Goal: Information Seeking & Learning: Learn about a topic

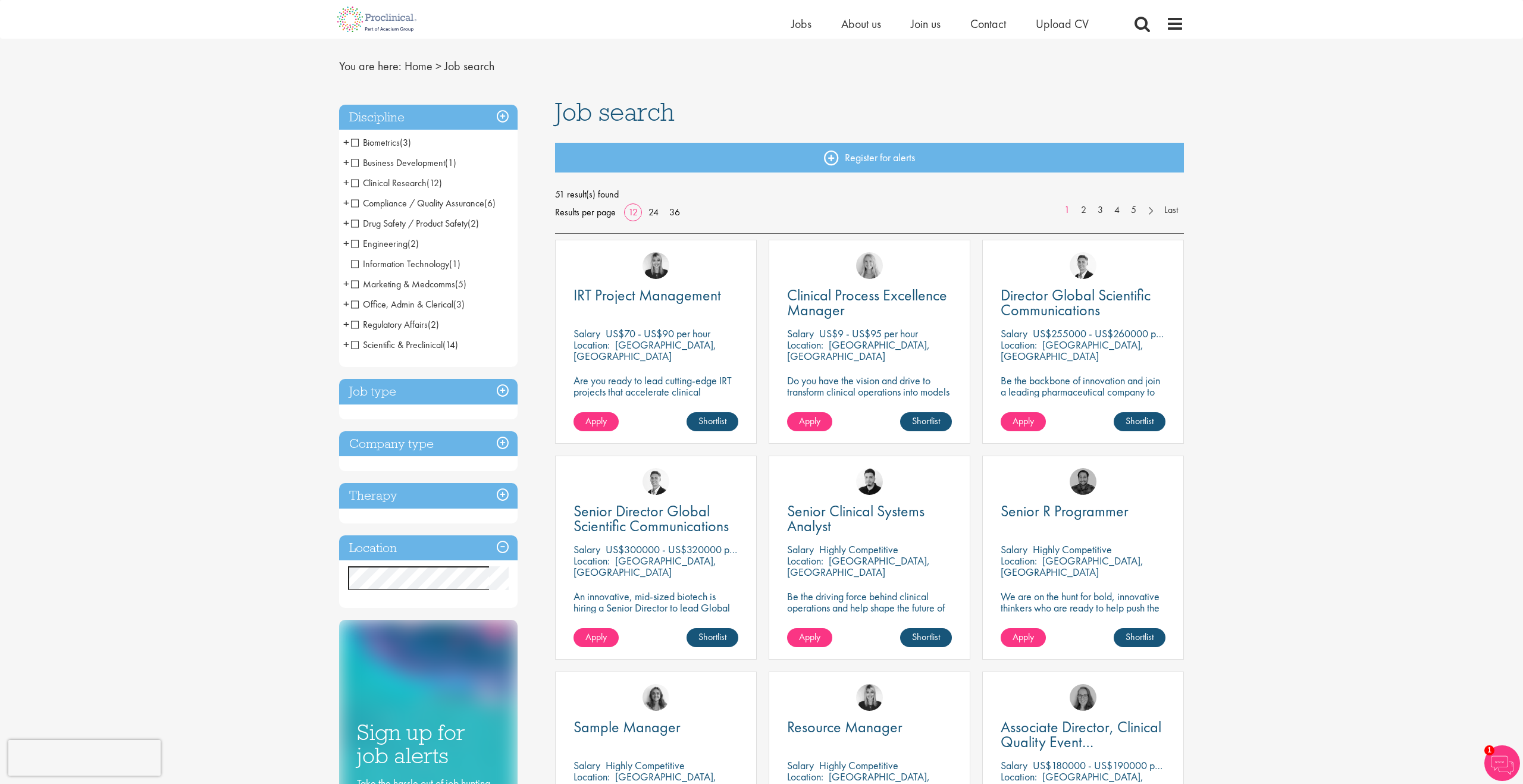
scroll to position [21, 0]
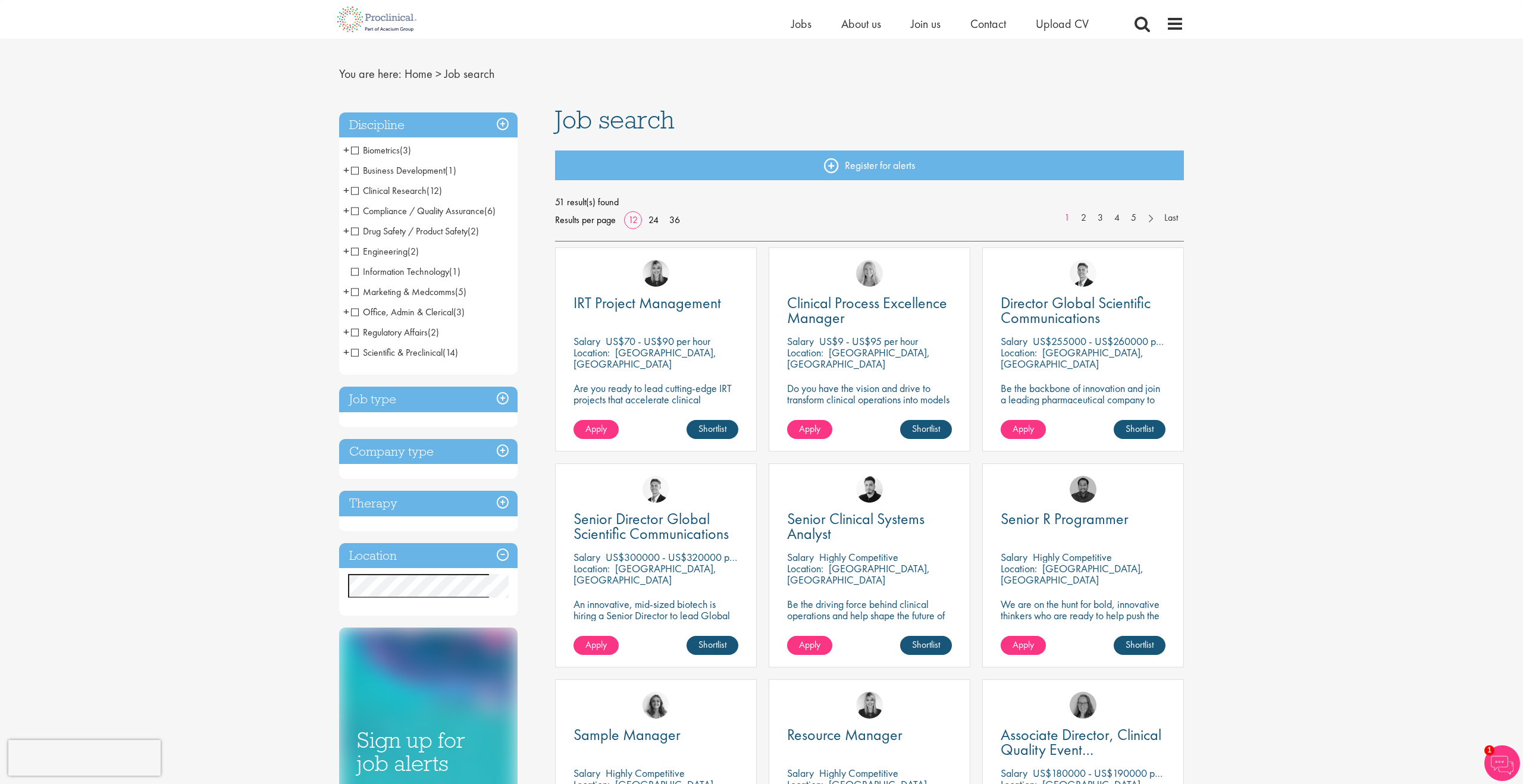
click at [358, 293] on span "Marketing & Medcomms" at bounding box center [403, 292] width 104 height 12
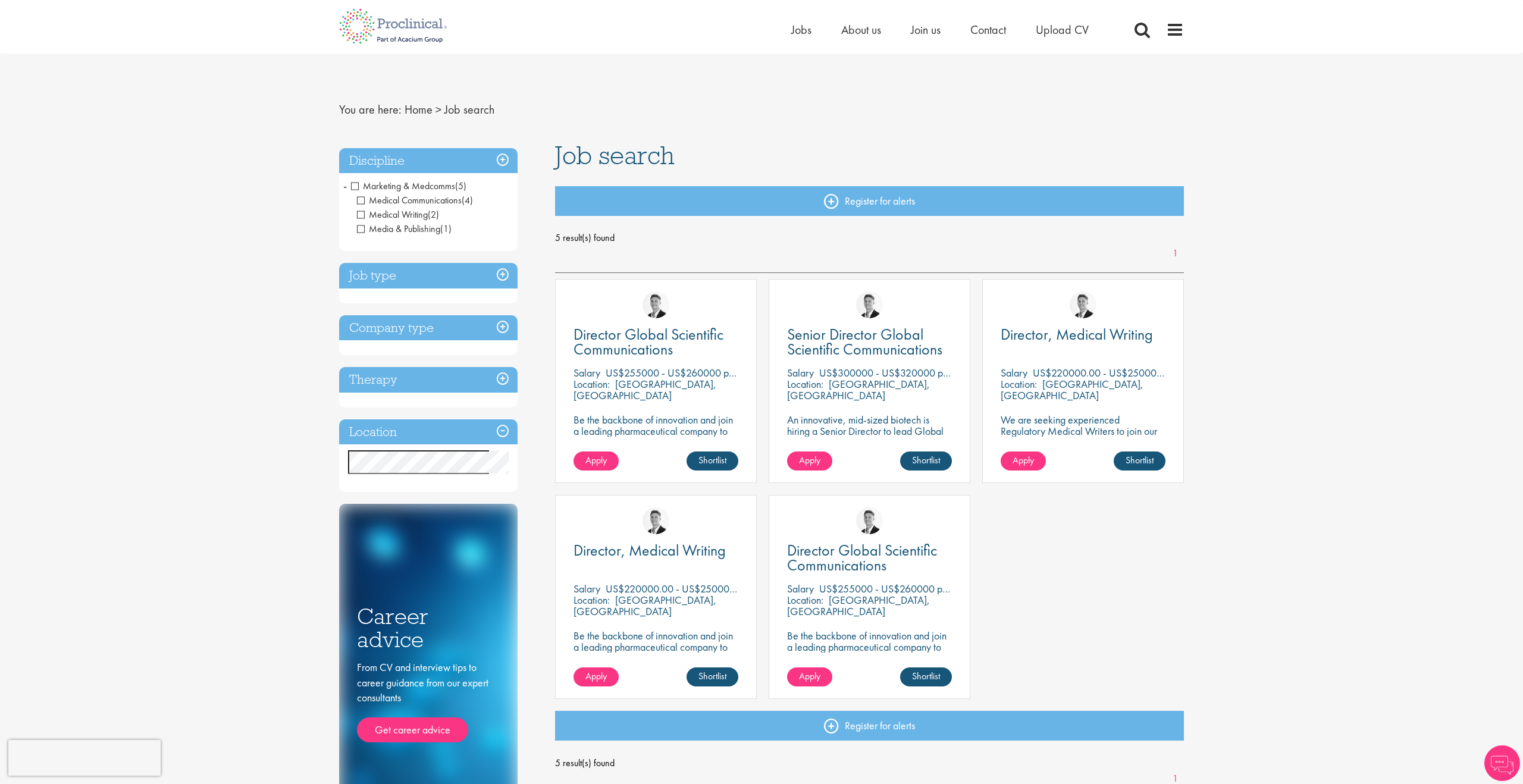
click at [361, 213] on span "Medical Writing" at bounding box center [393, 215] width 71 height 12
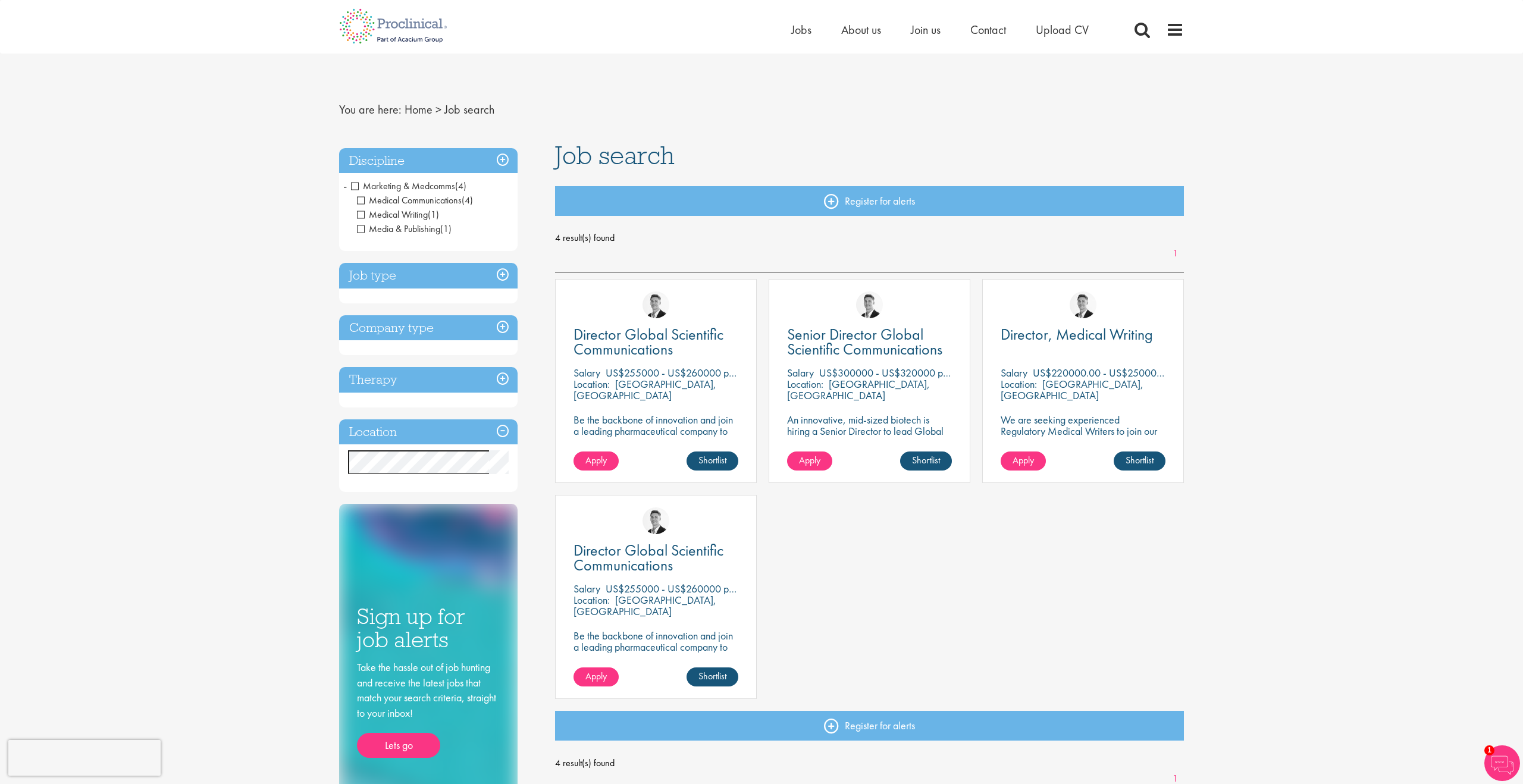
click at [364, 227] on span "Media & Publishing" at bounding box center [399, 229] width 83 height 12
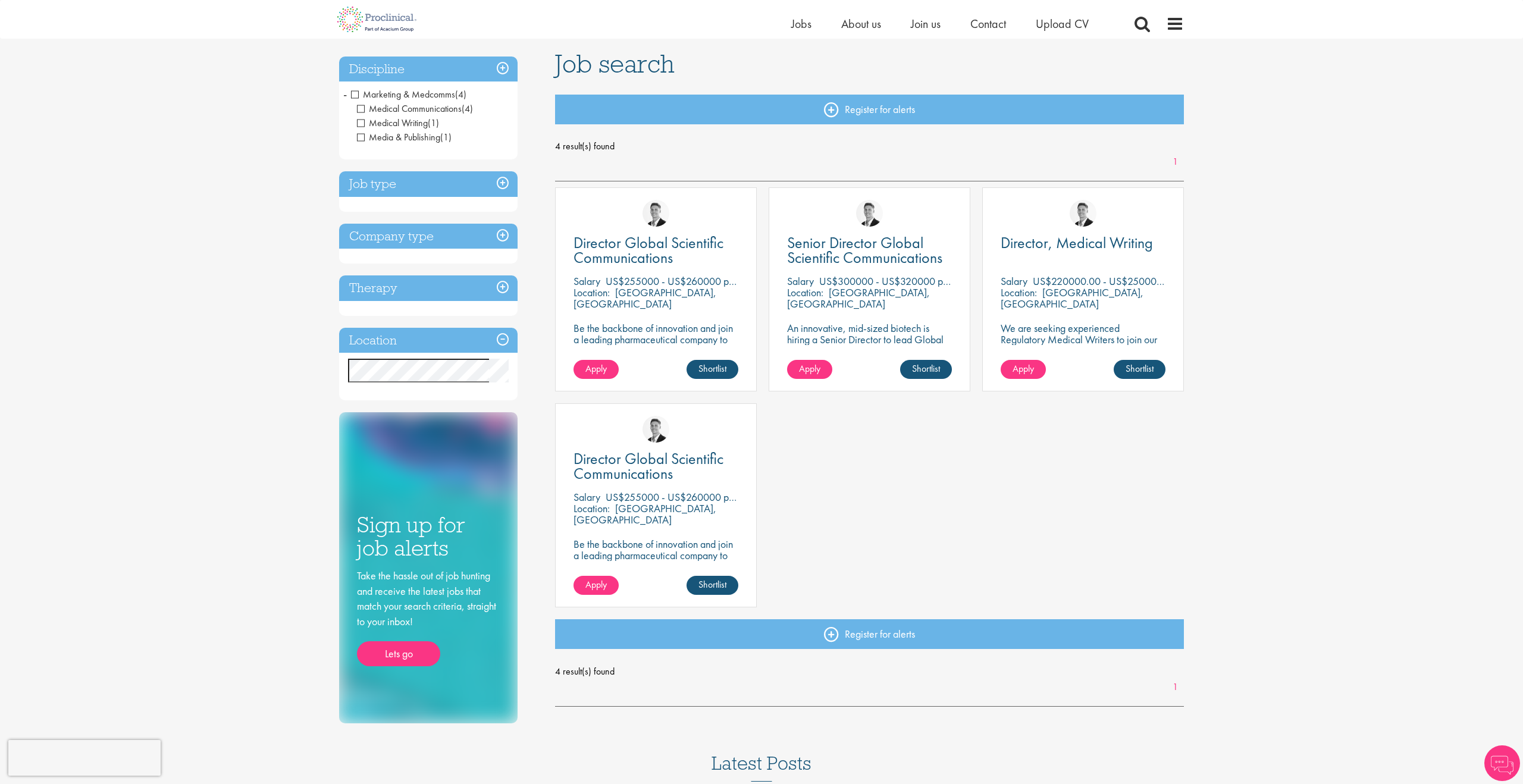
scroll to position [80, 0]
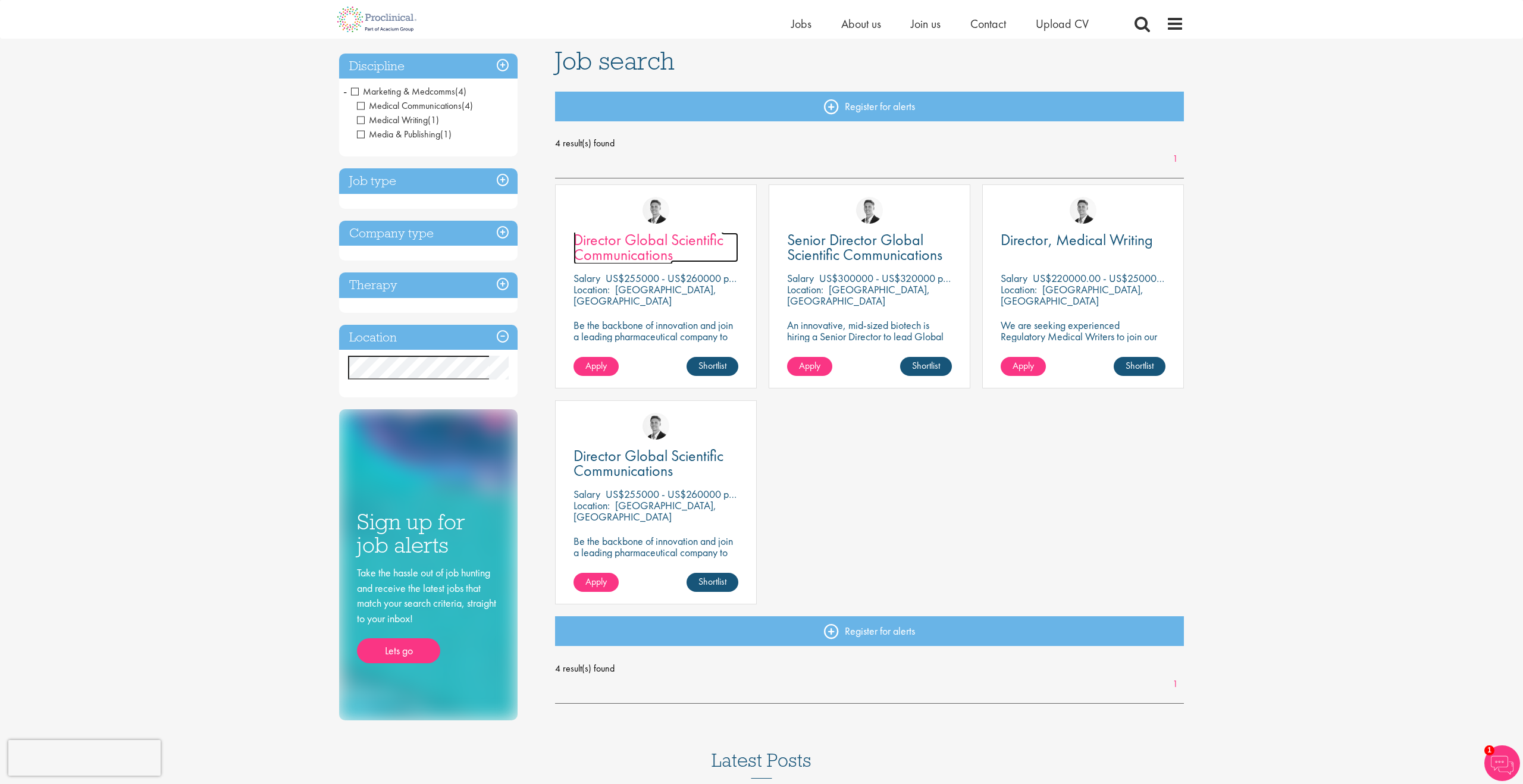
click at [619, 242] on span "Director Global Scientific Communications" at bounding box center [648, 246] width 150 height 35
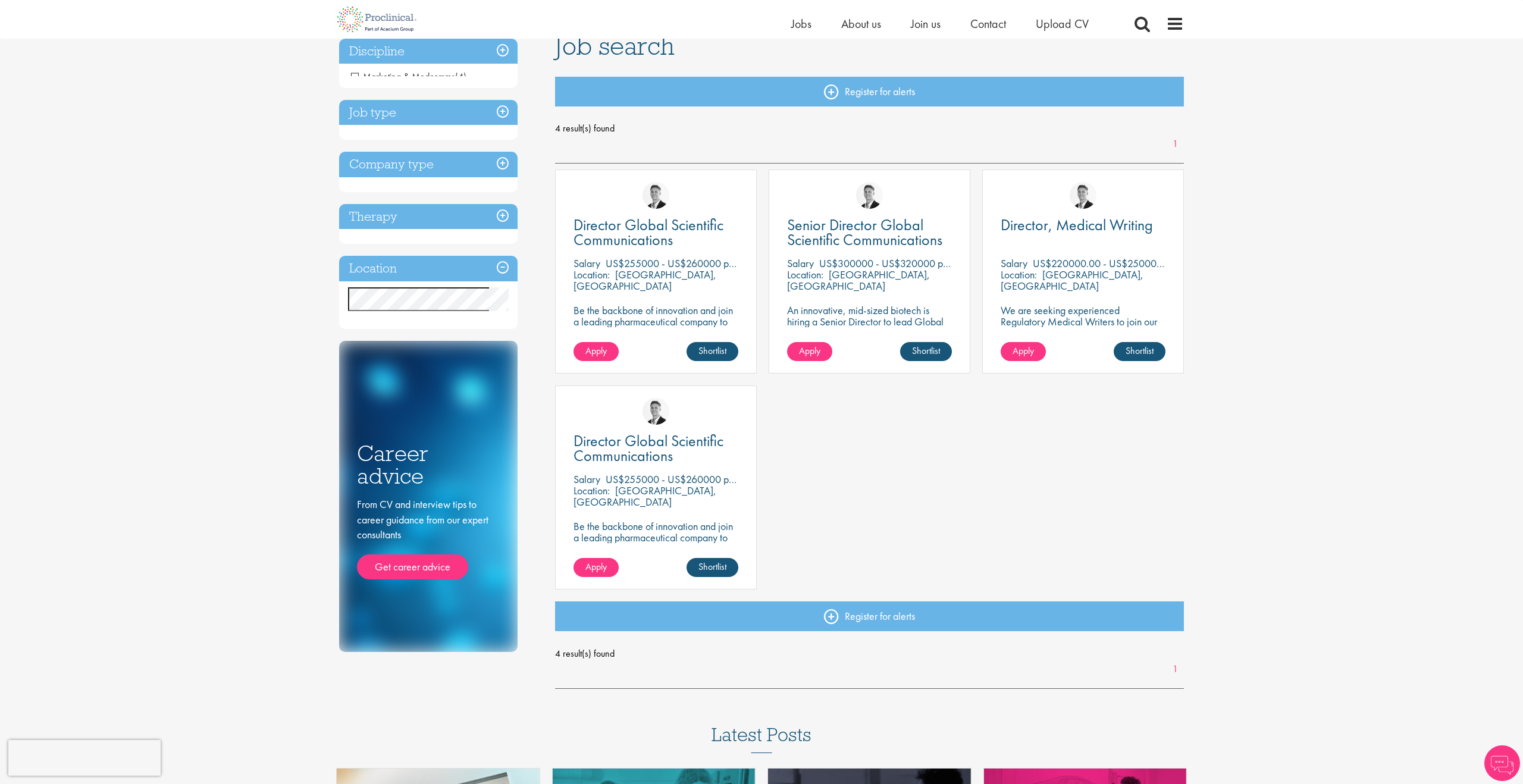
scroll to position [87, 0]
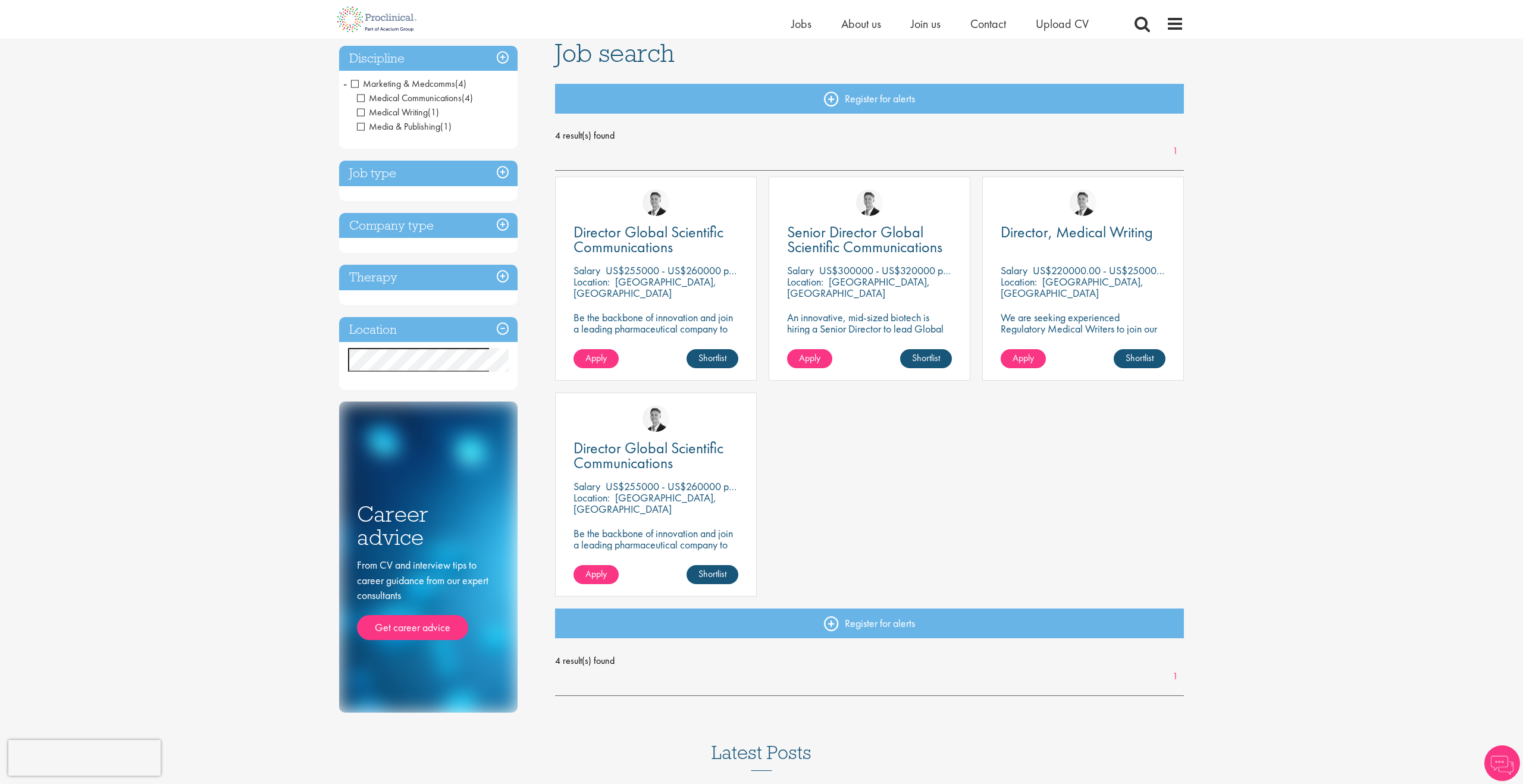
click at [498, 172] on h3 "Job type" at bounding box center [428, 173] width 178 height 25
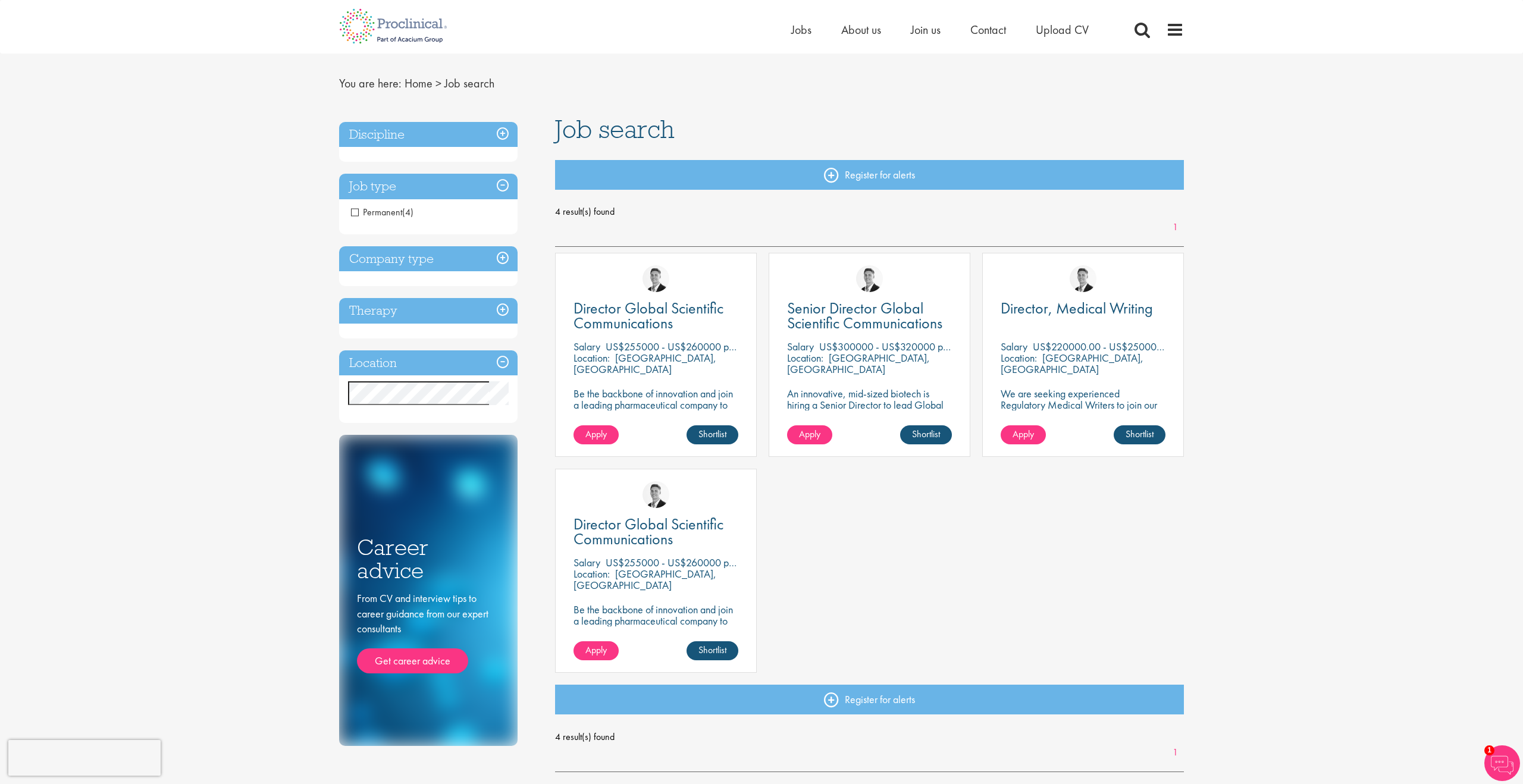
scroll to position [0, 0]
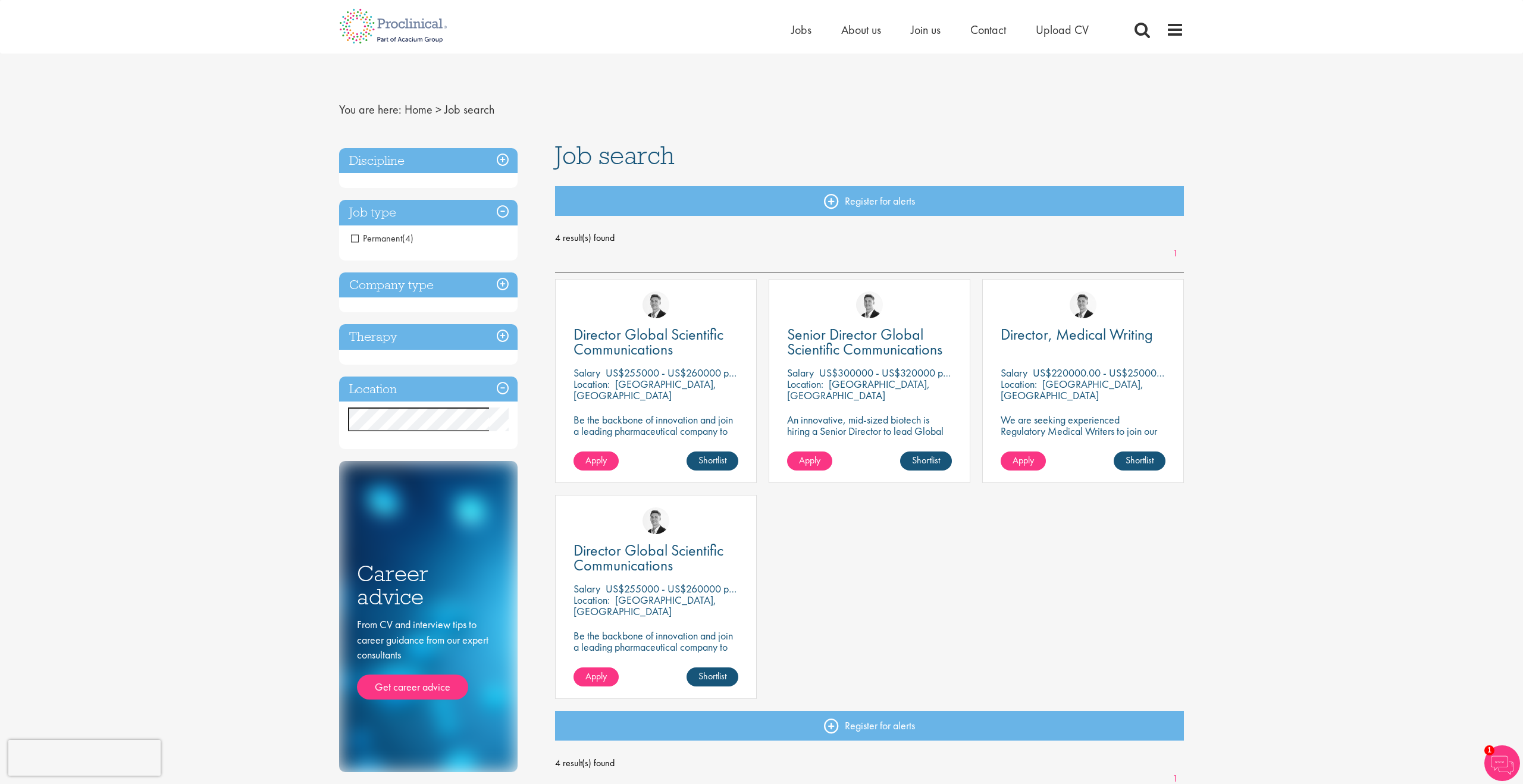
click at [501, 159] on h3 "Discipline" at bounding box center [428, 161] width 178 height 25
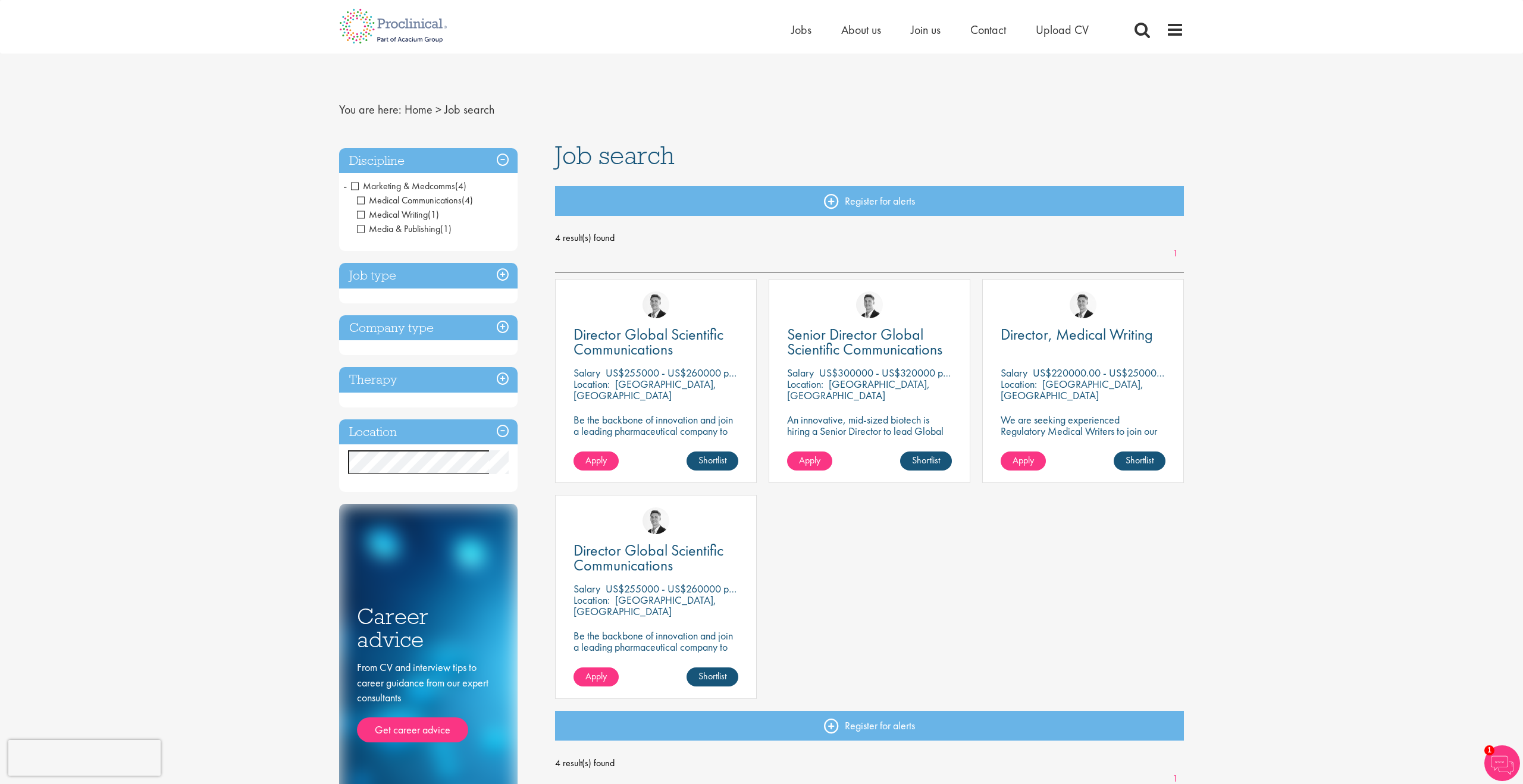
click at [354, 185] on span "Marketing & Medcomms" at bounding box center [403, 186] width 104 height 12
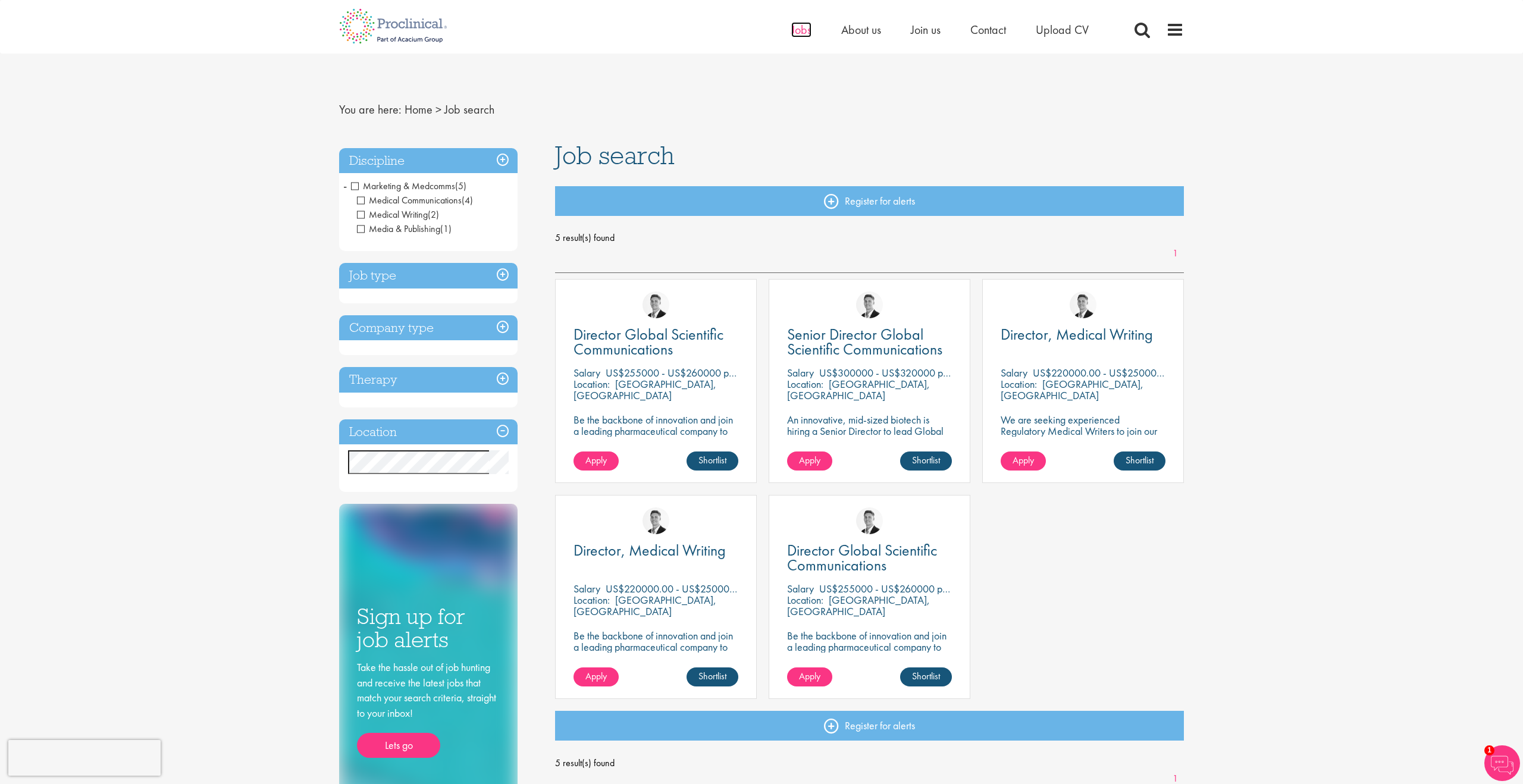
click at [801, 31] on span "Jobs" at bounding box center [801, 29] width 20 height 15
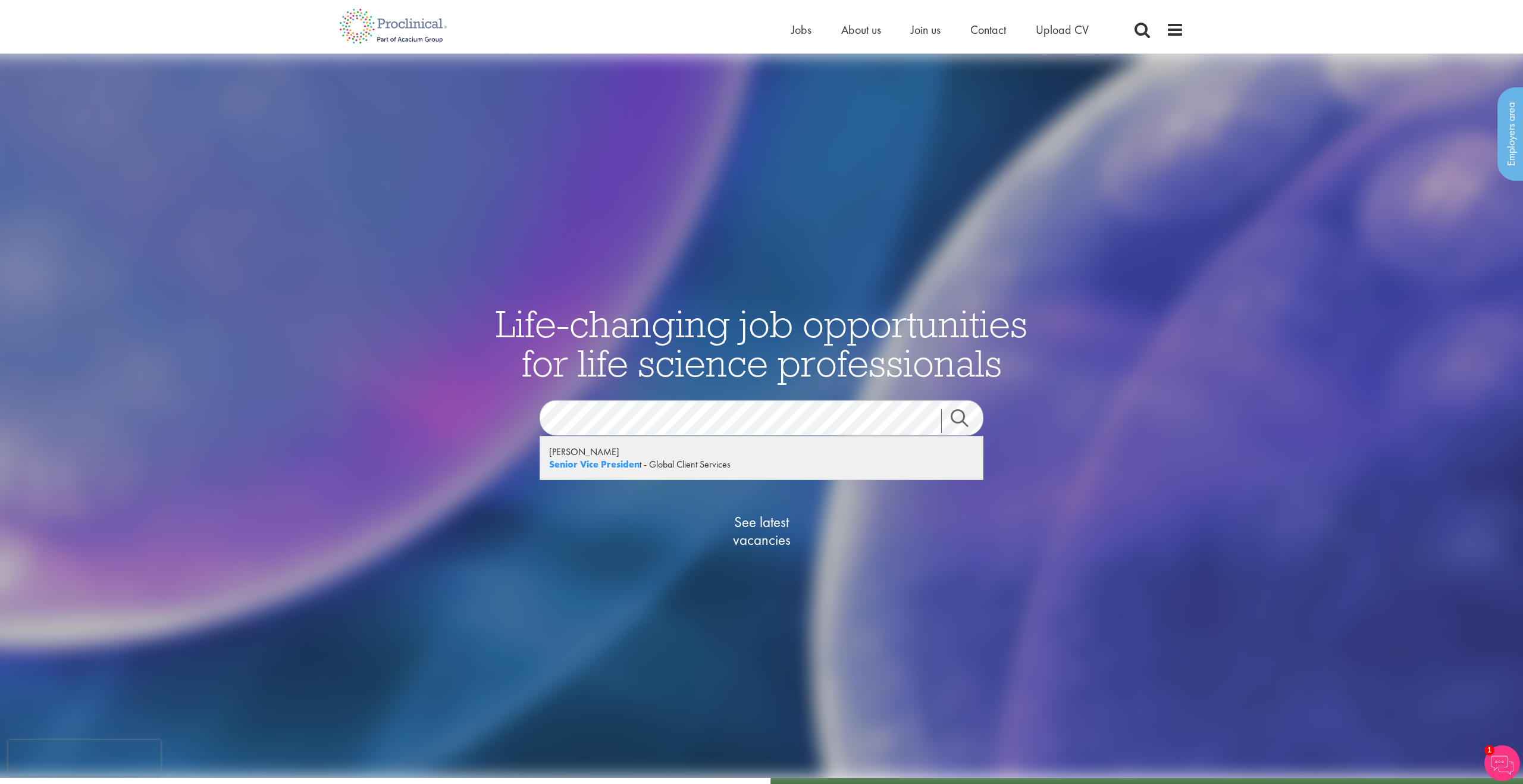
click at [687, 467] on div "Senior Vice Presiden t - Global Client Services" at bounding box center [762, 464] width 425 height 12
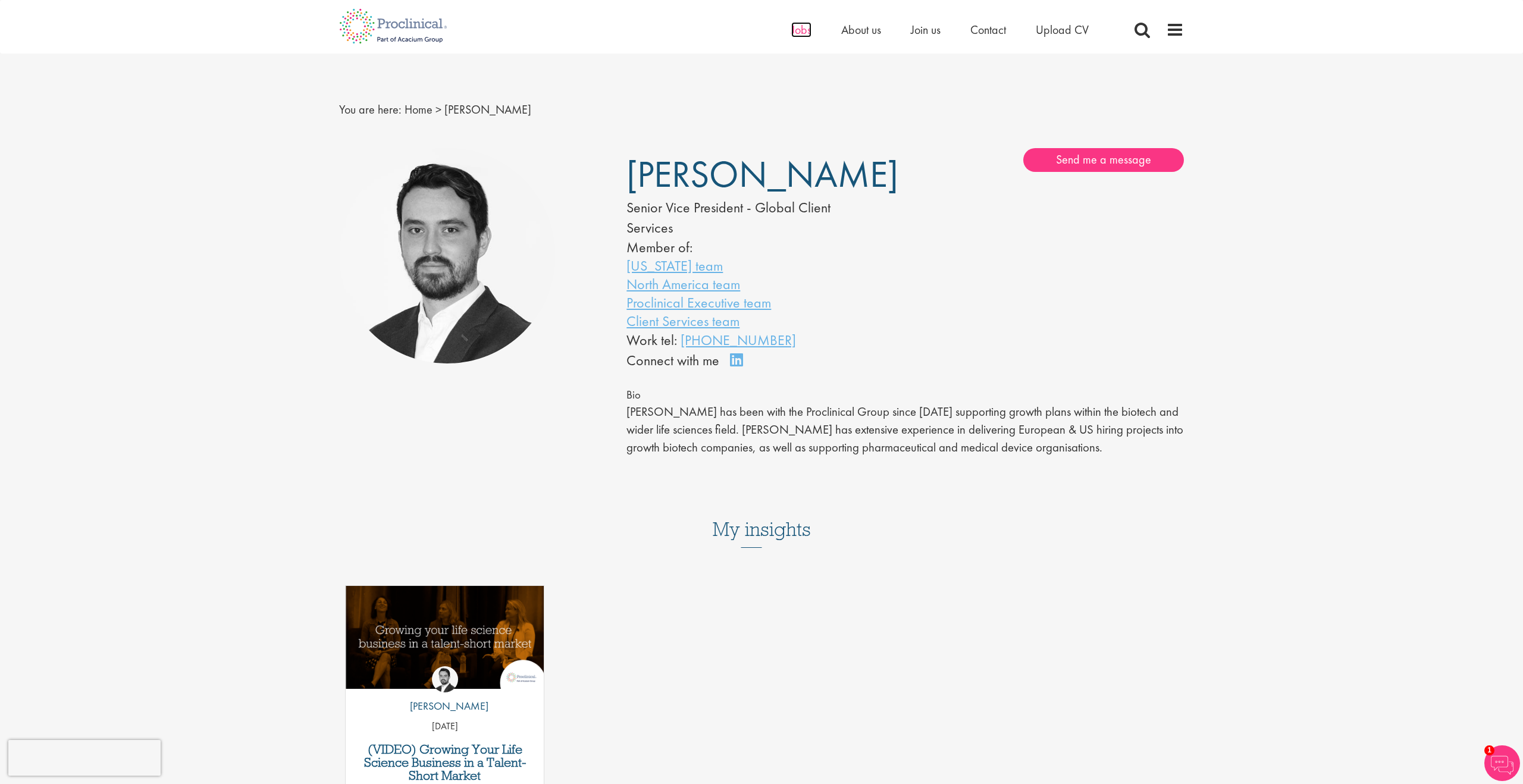
click at [804, 32] on span "Jobs" at bounding box center [801, 29] width 20 height 15
